Goal: Task Accomplishment & Management: Manage account settings

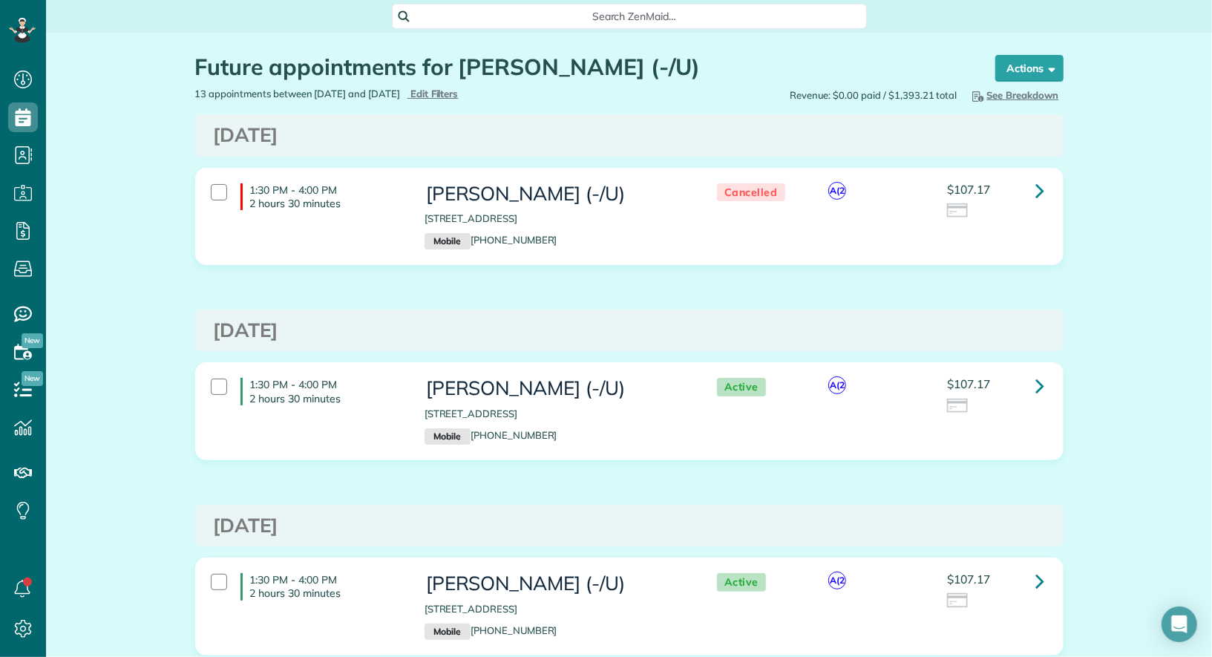
scroll to position [6, 6]
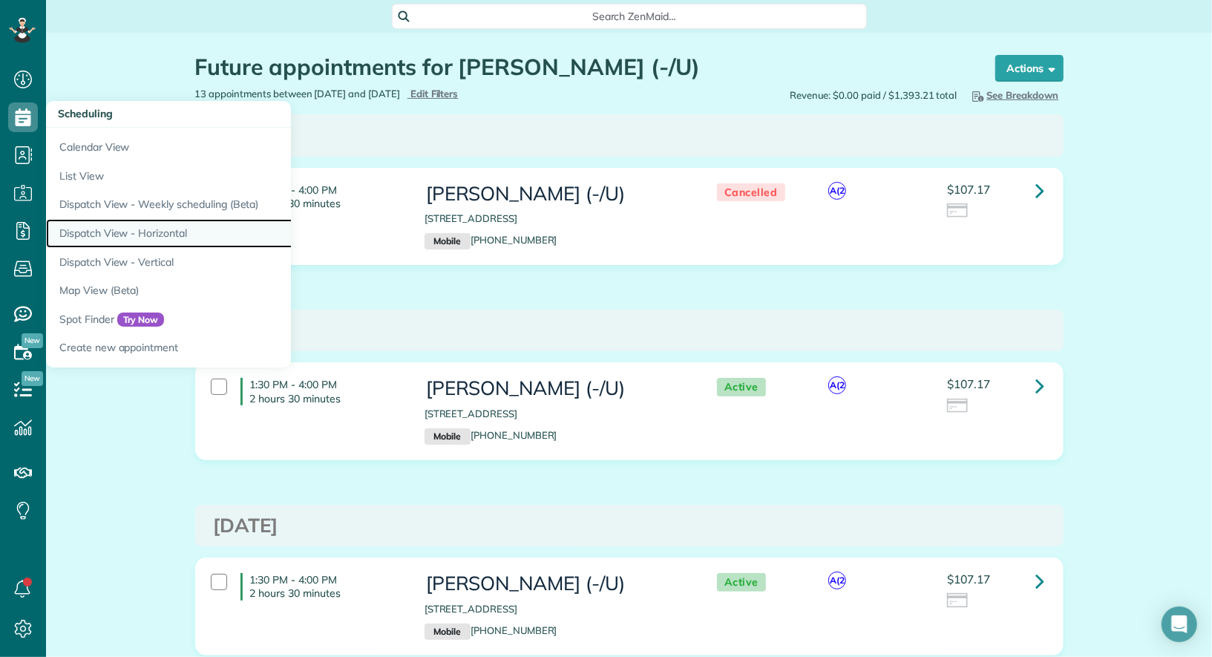
click at [137, 238] on link "Dispatch View - Horizontal" at bounding box center [231, 233] width 371 height 29
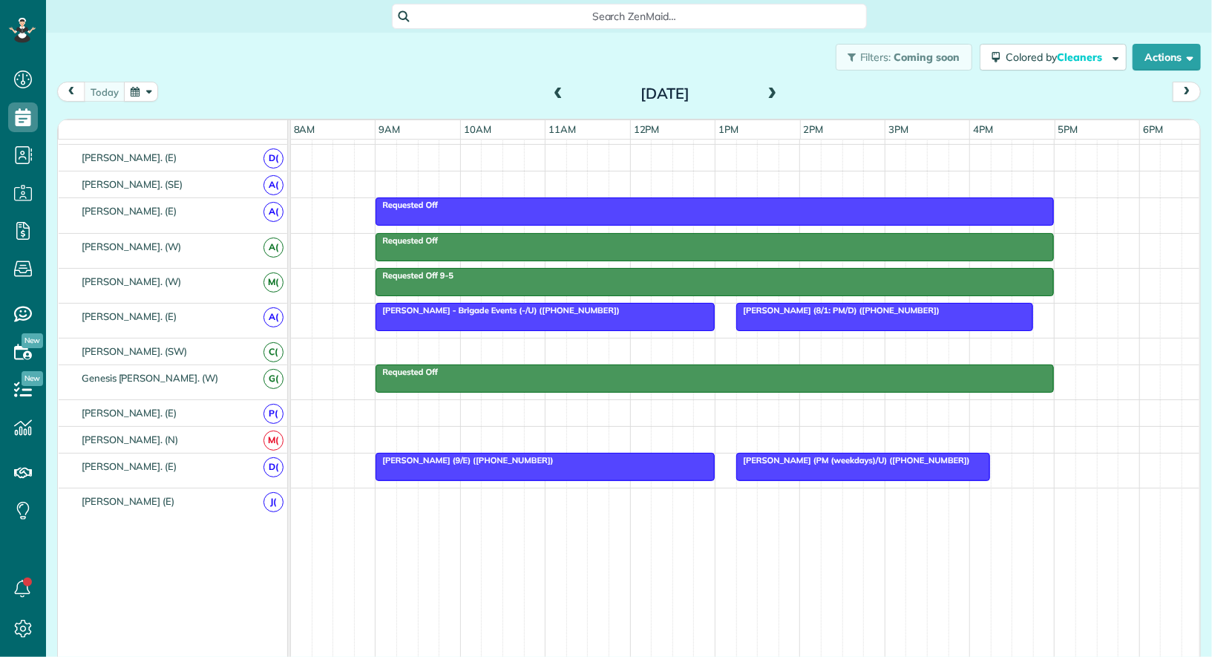
scroll to position [591, 0]
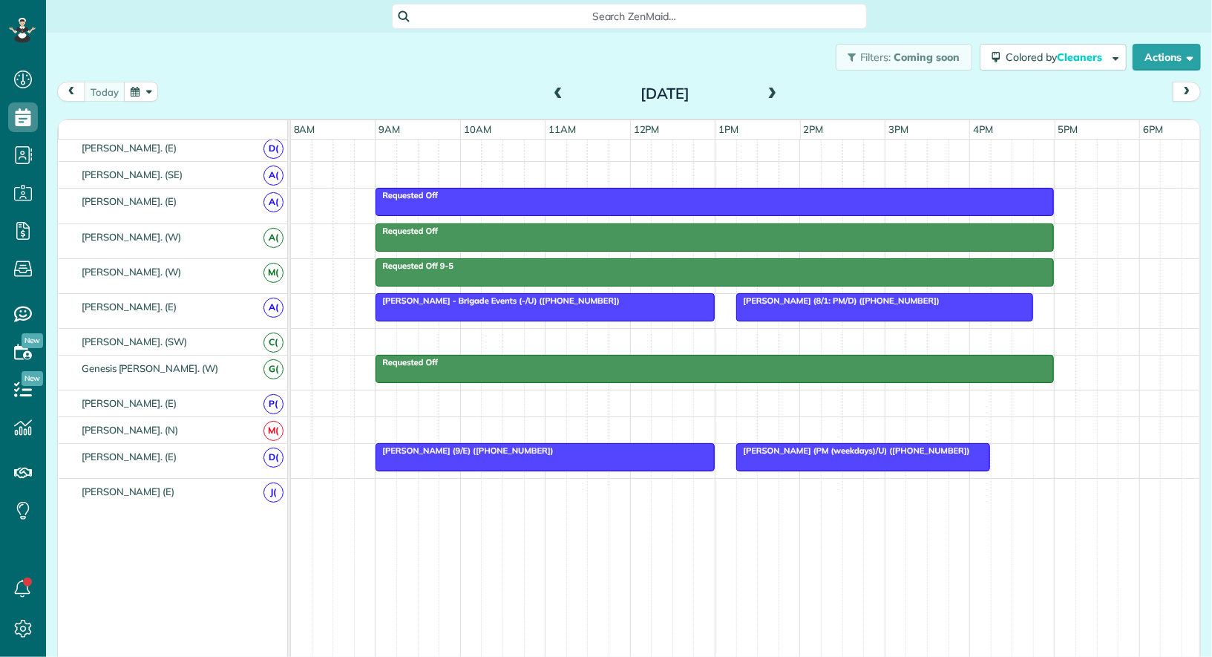
click at [485, 447] on div at bounding box center [545, 457] width 338 height 27
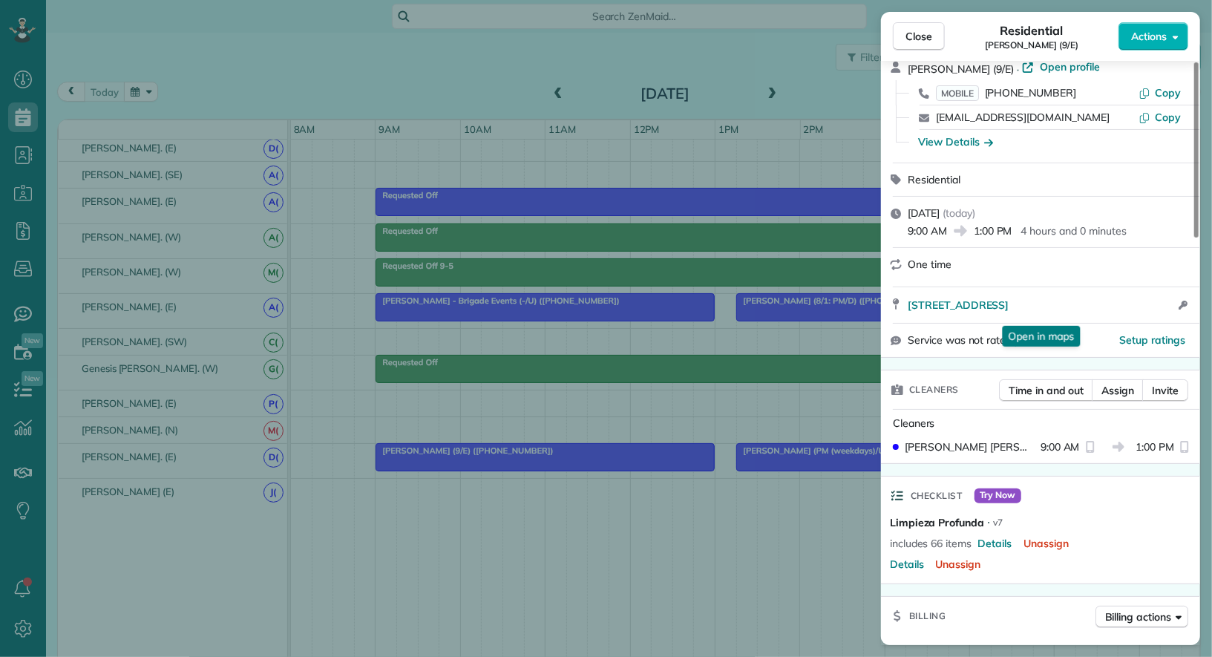
scroll to position [62, 0]
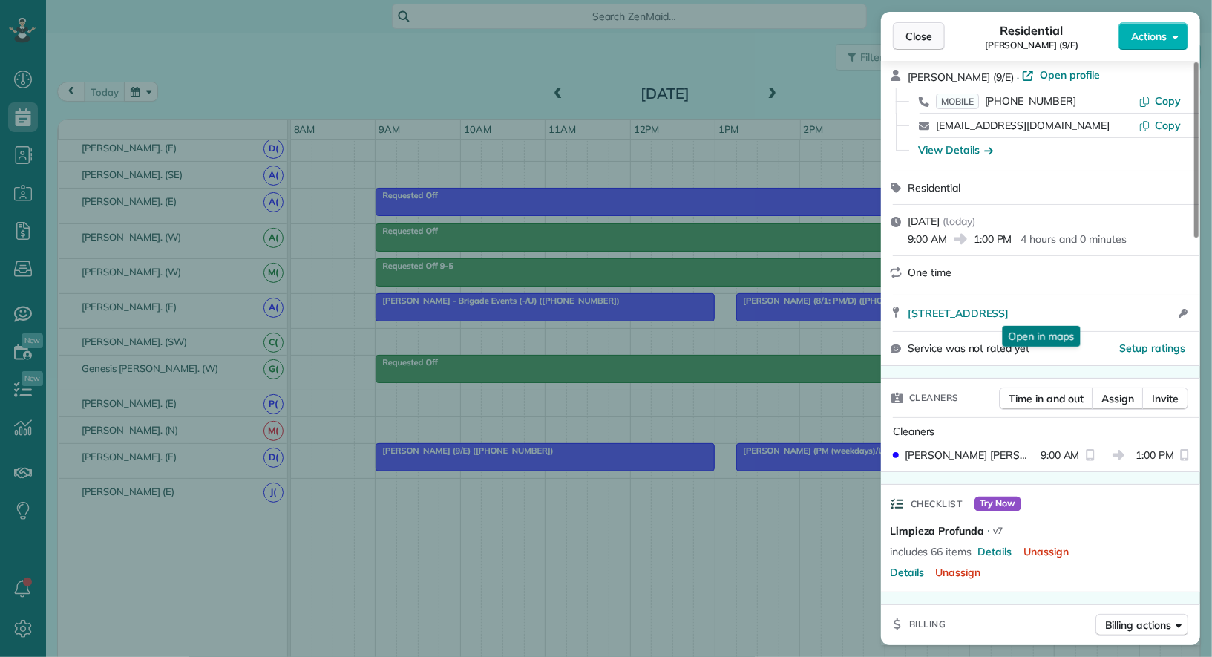
click at [922, 36] on span "Close" at bounding box center [918, 36] width 27 height 15
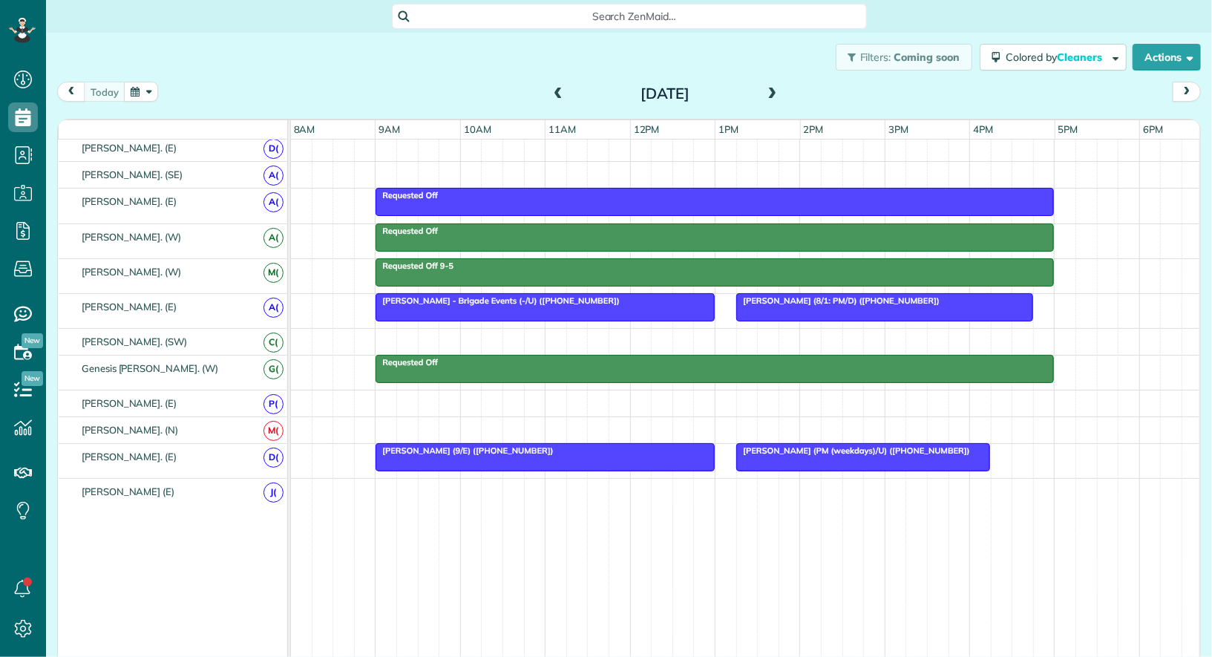
click at [493, 452] on div at bounding box center [545, 457] width 338 height 27
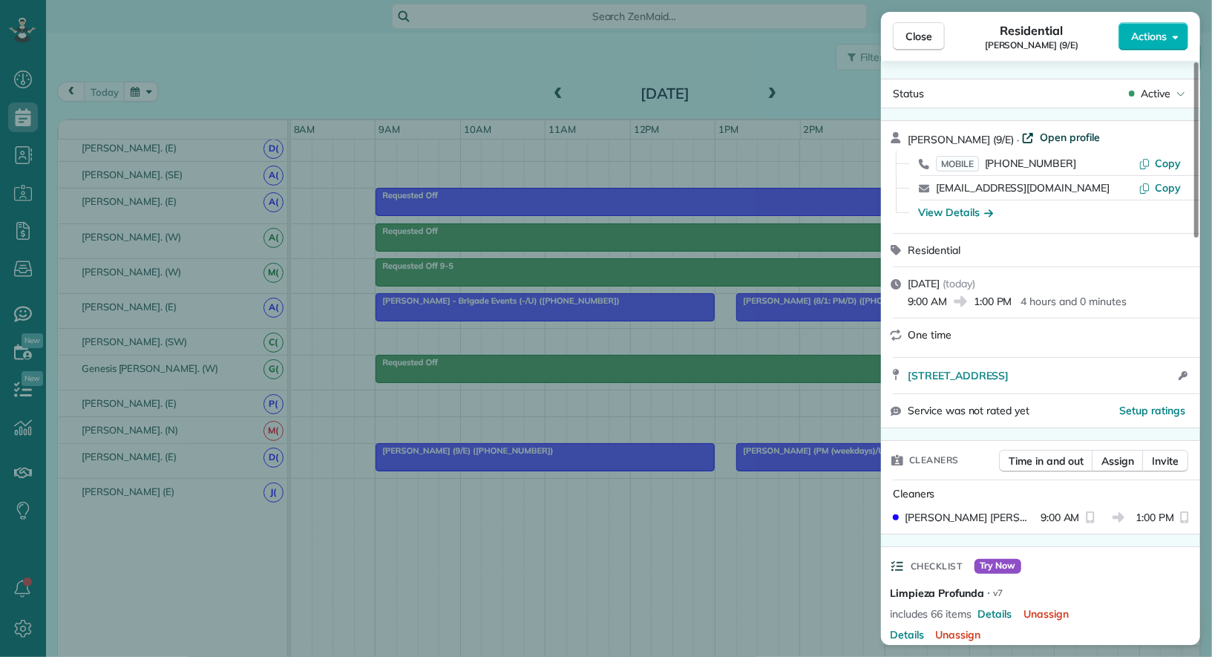
click at [1074, 139] on span "Open profile" at bounding box center [1070, 137] width 60 height 15
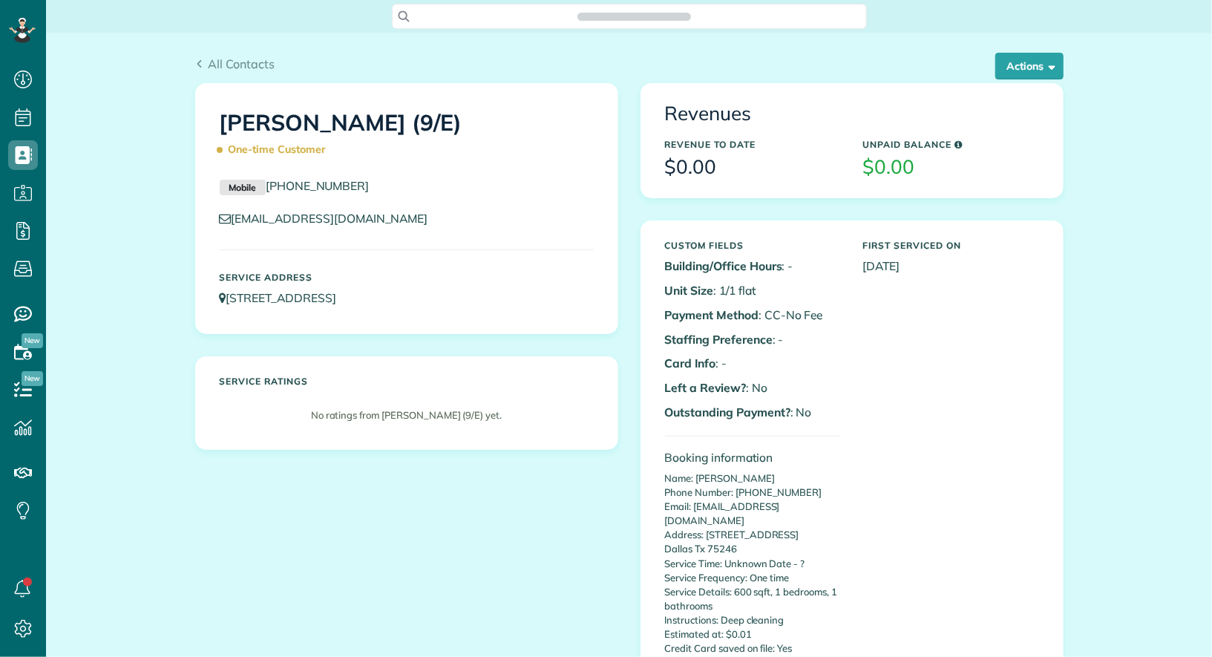
scroll to position [6, 6]
click at [1034, 66] on button "Actions" at bounding box center [1029, 66] width 68 height 27
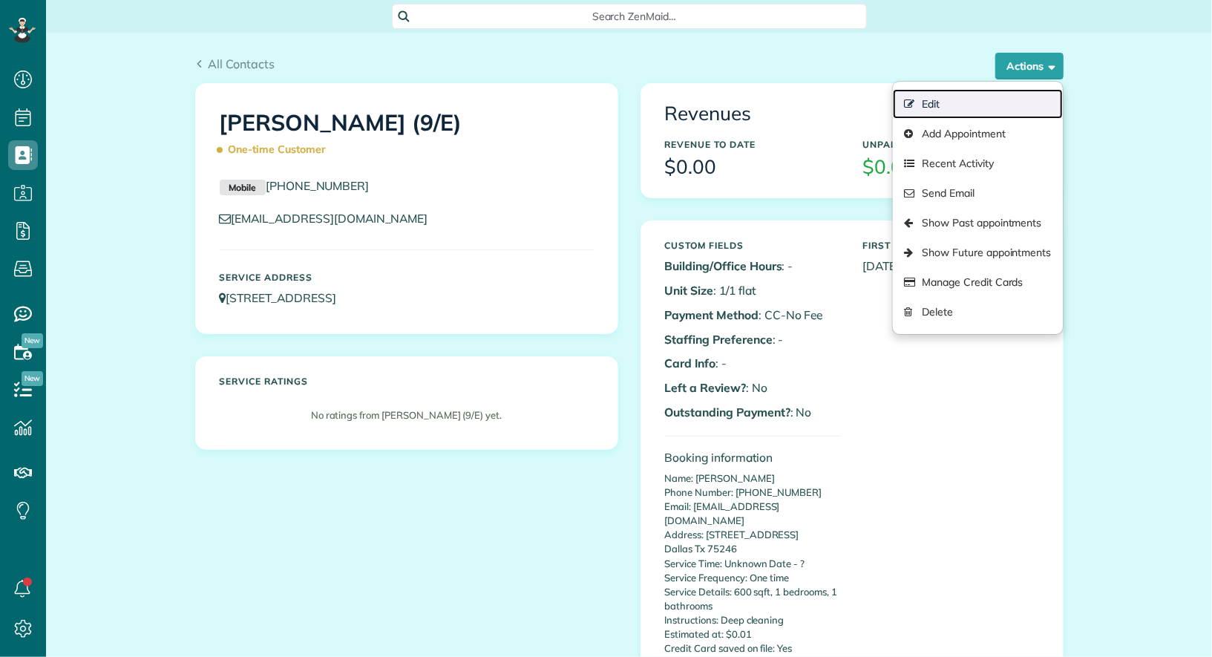
click at [977, 95] on link "Edit" at bounding box center [977, 104] width 169 height 30
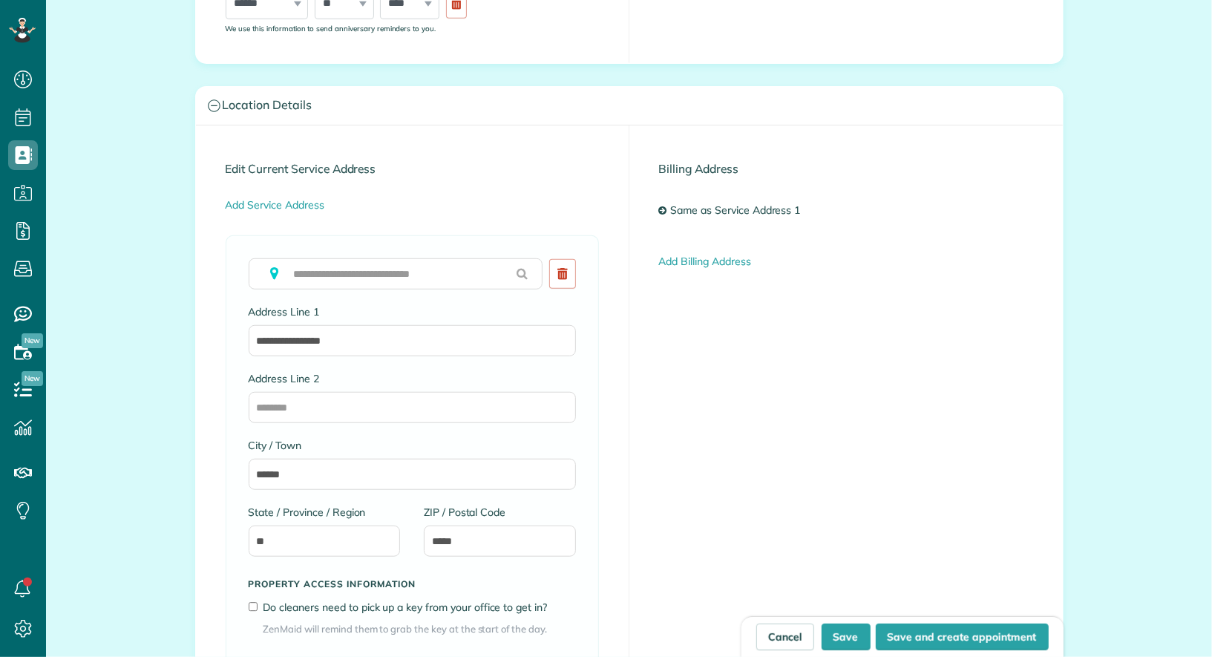
scroll to position [591, 0]
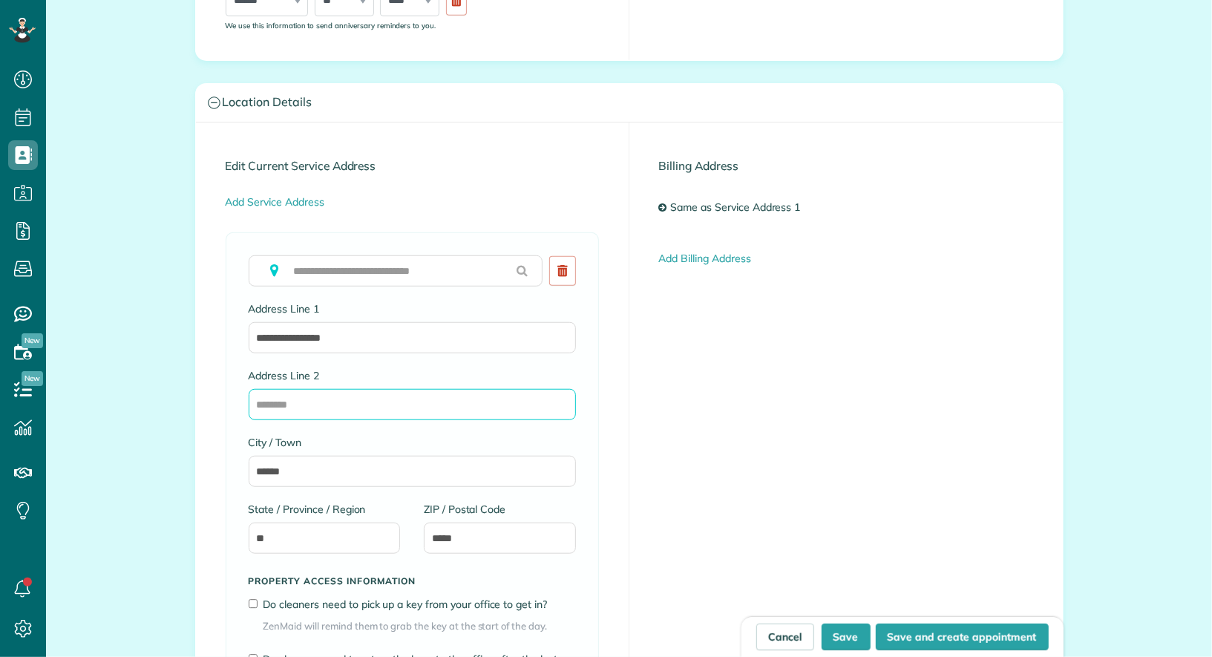
click at [335, 403] on input "Address Line 2" at bounding box center [412, 404] width 327 height 31
type input "*******"
click at [856, 632] on button "Save" at bounding box center [845, 636] width 49 height 27
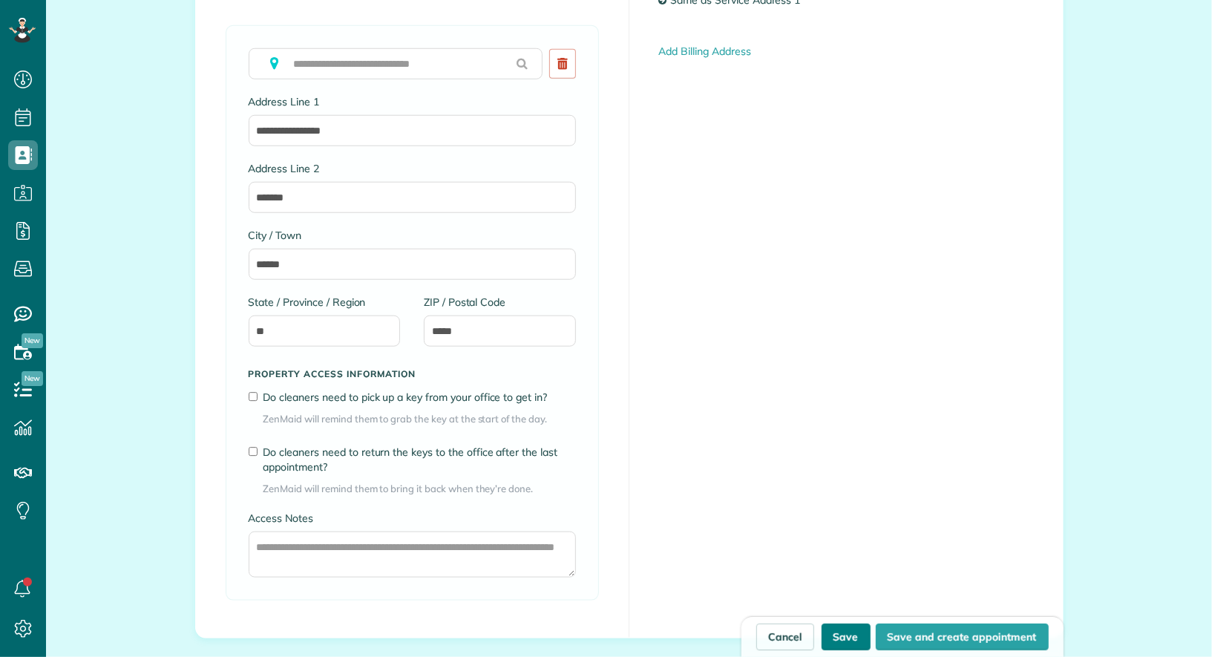
scroll to position [1192, 0]
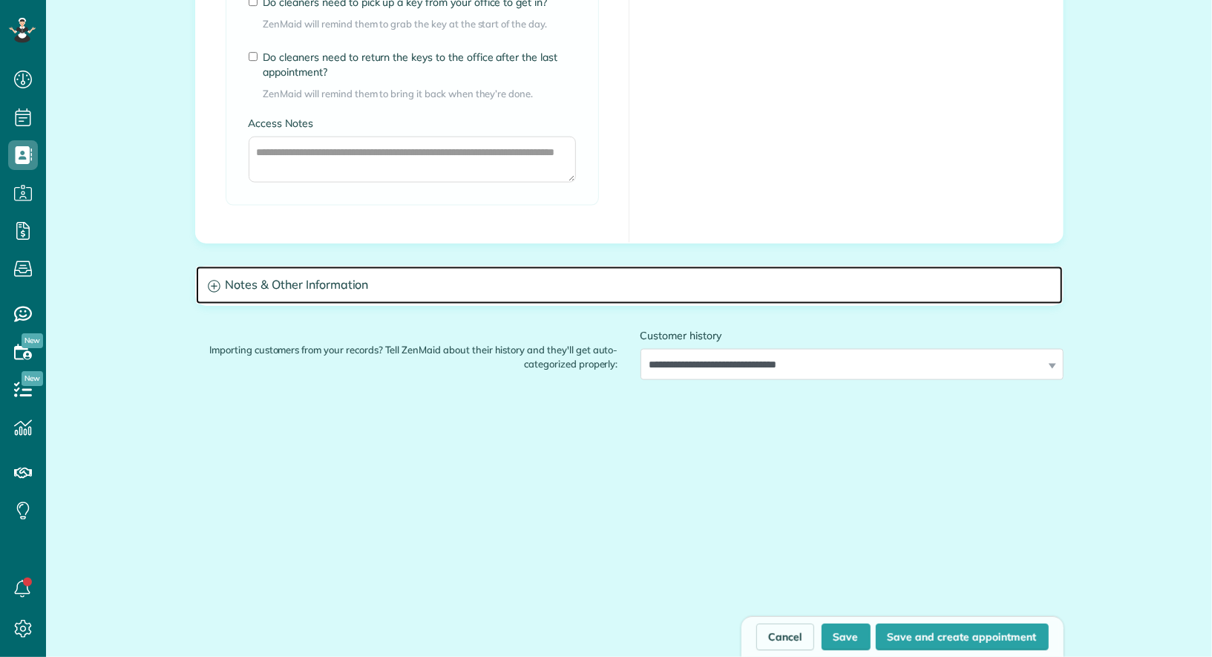
click at [623, 271] on h3 "Notes & Other Information" at bounding box center [629, 285] width 867 height 38
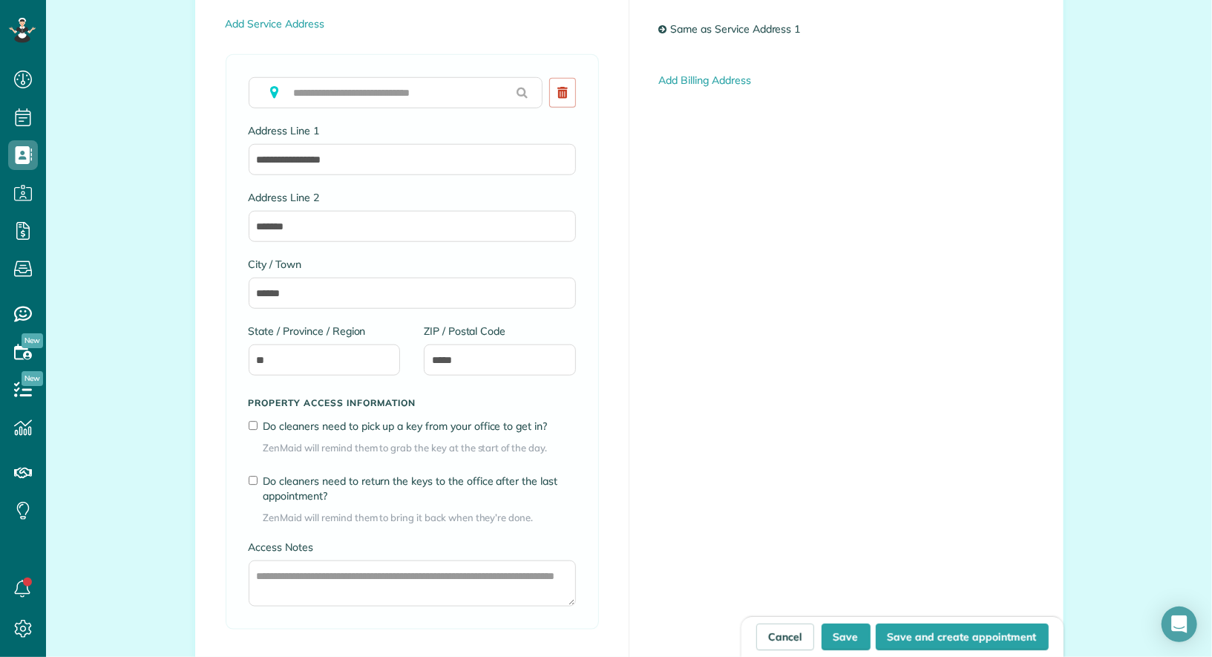
scroll to position [764, 0]
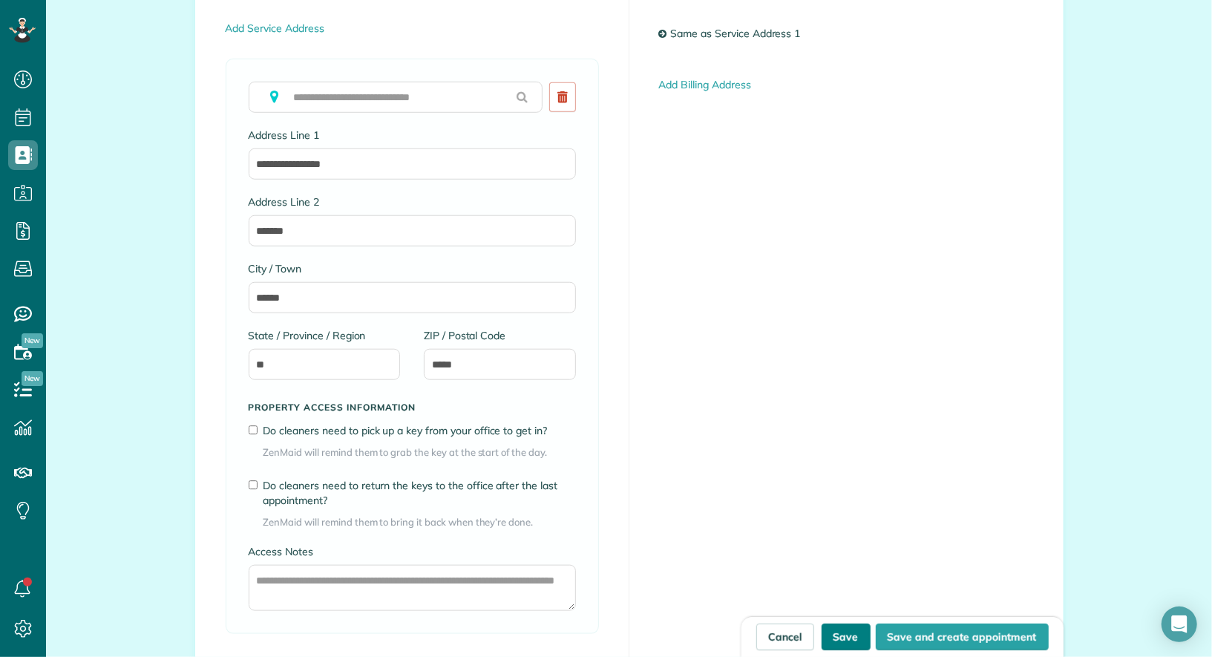
click at [836, 640] on button "Save" at bounding box center [845, 636] width 49 height 27
type input "**********"
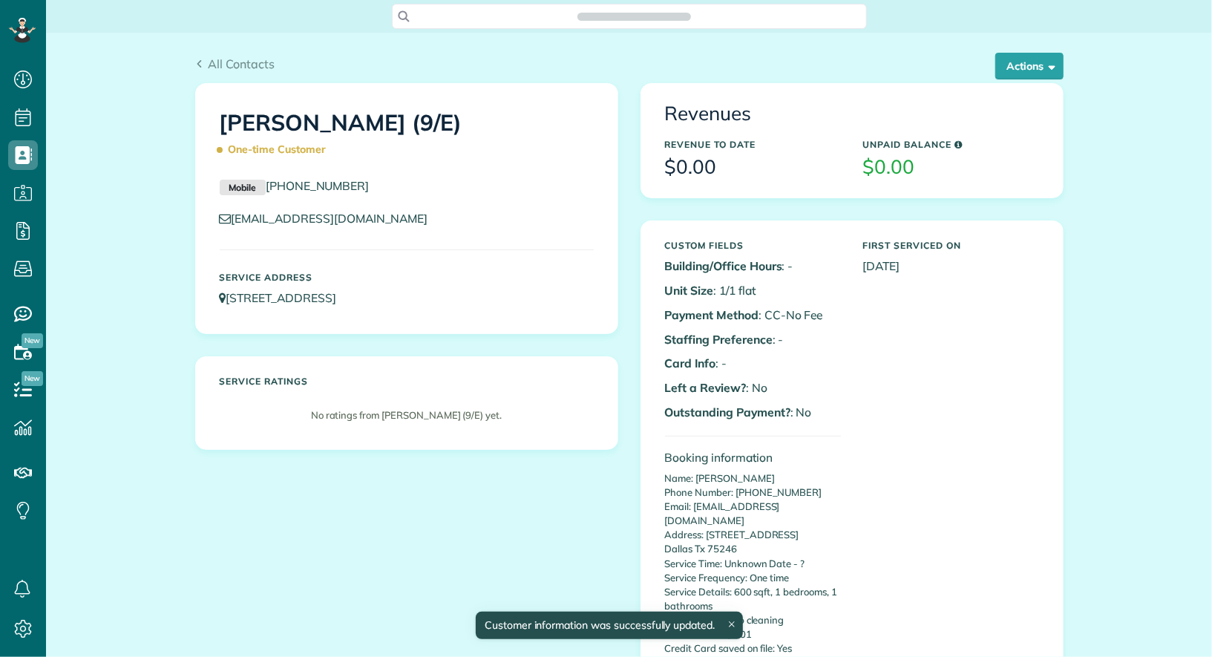
scroll to position [6, 6]
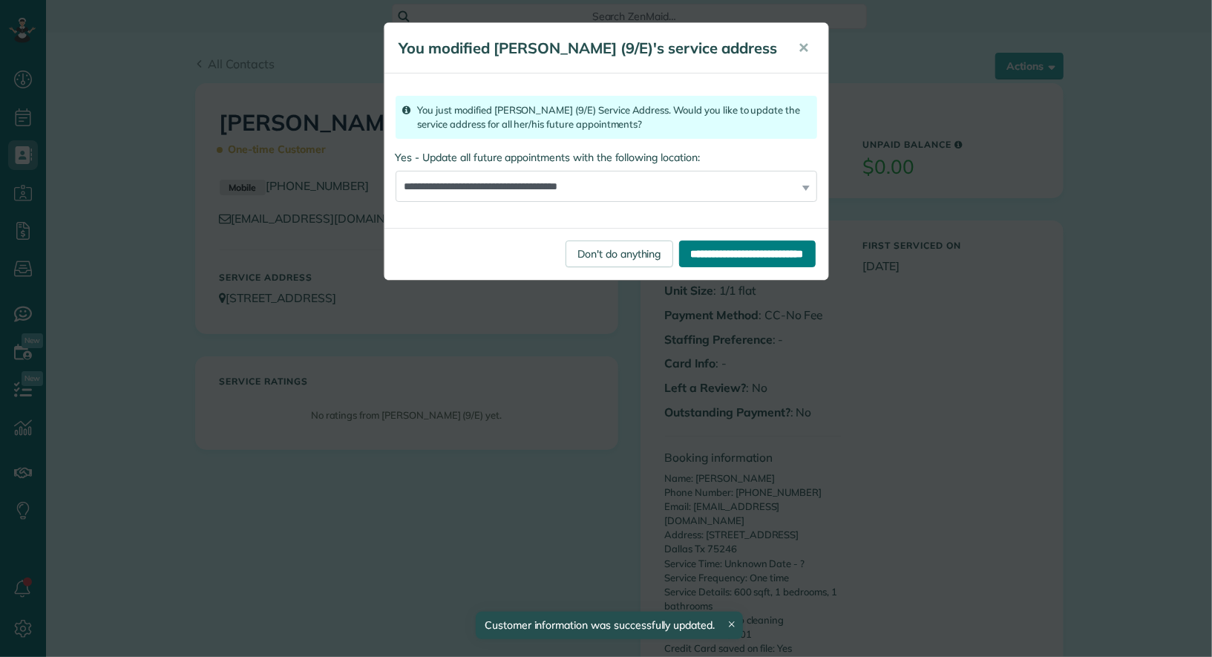
click at [683, 249] on input "**********" at bounding box center [747, 253] width 137 height 27
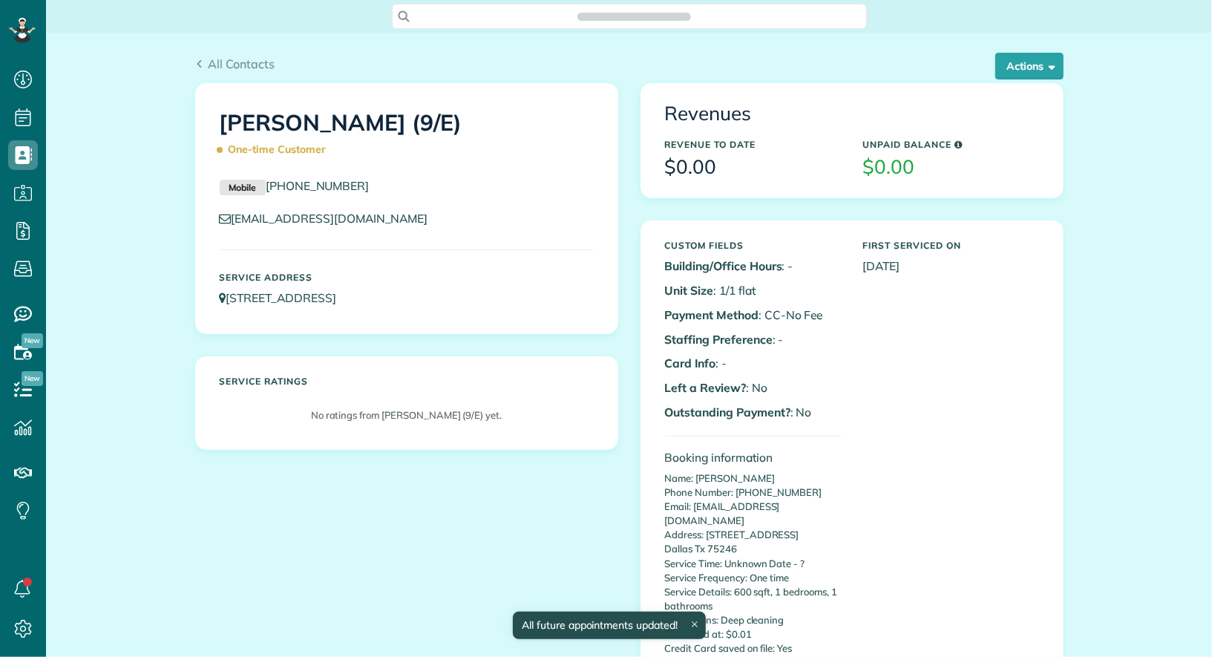
scroll to position [6, 6]
